Goal: Task Accomplishment & Management: Manage account settings

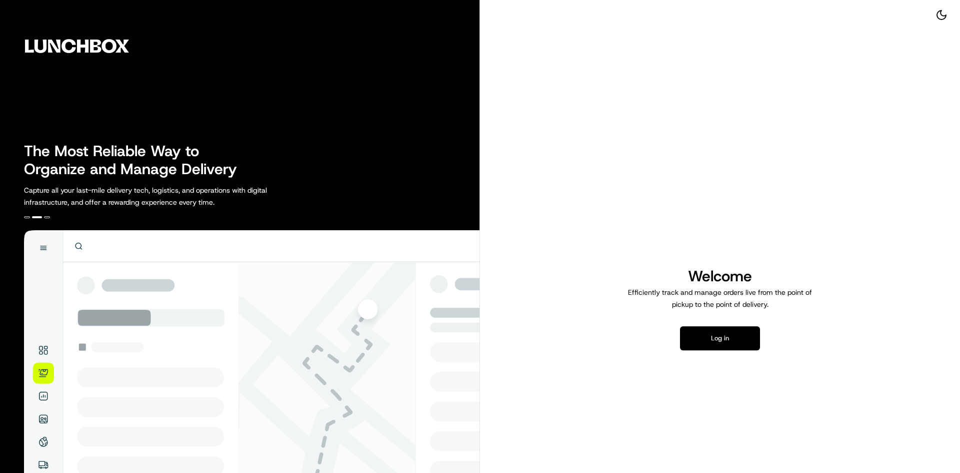
click at [717, 336] on button "Log in" at bounding box center [720, 338] width 80 height 24
